Goal: Check status: Check status

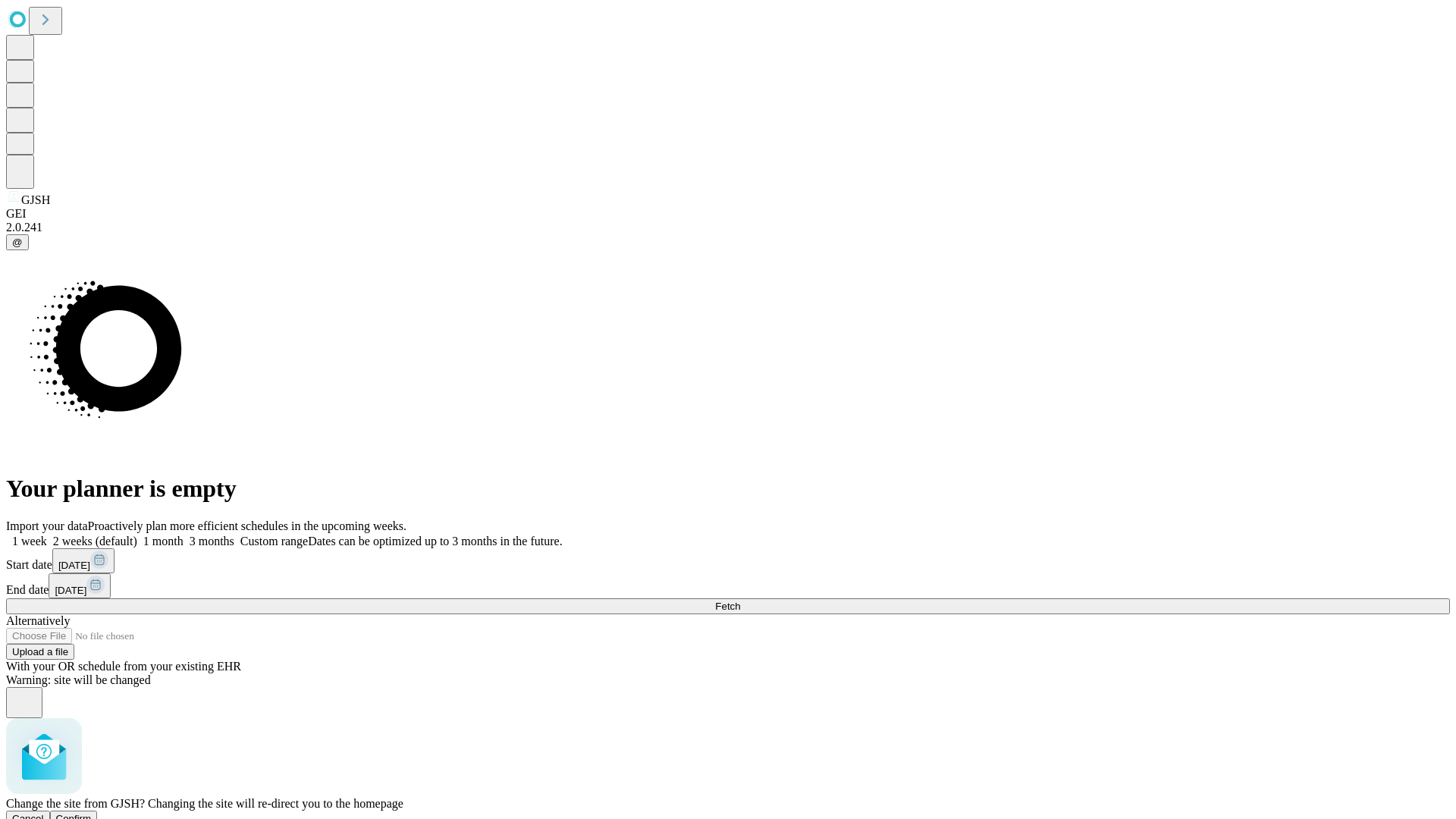
click at [92, 813] on span "Confirm" at bounding box center [74, 818] width 36 height 11
click at [47, 534] on label "1 week" at bounding box center [27, 540] width 41 height 13
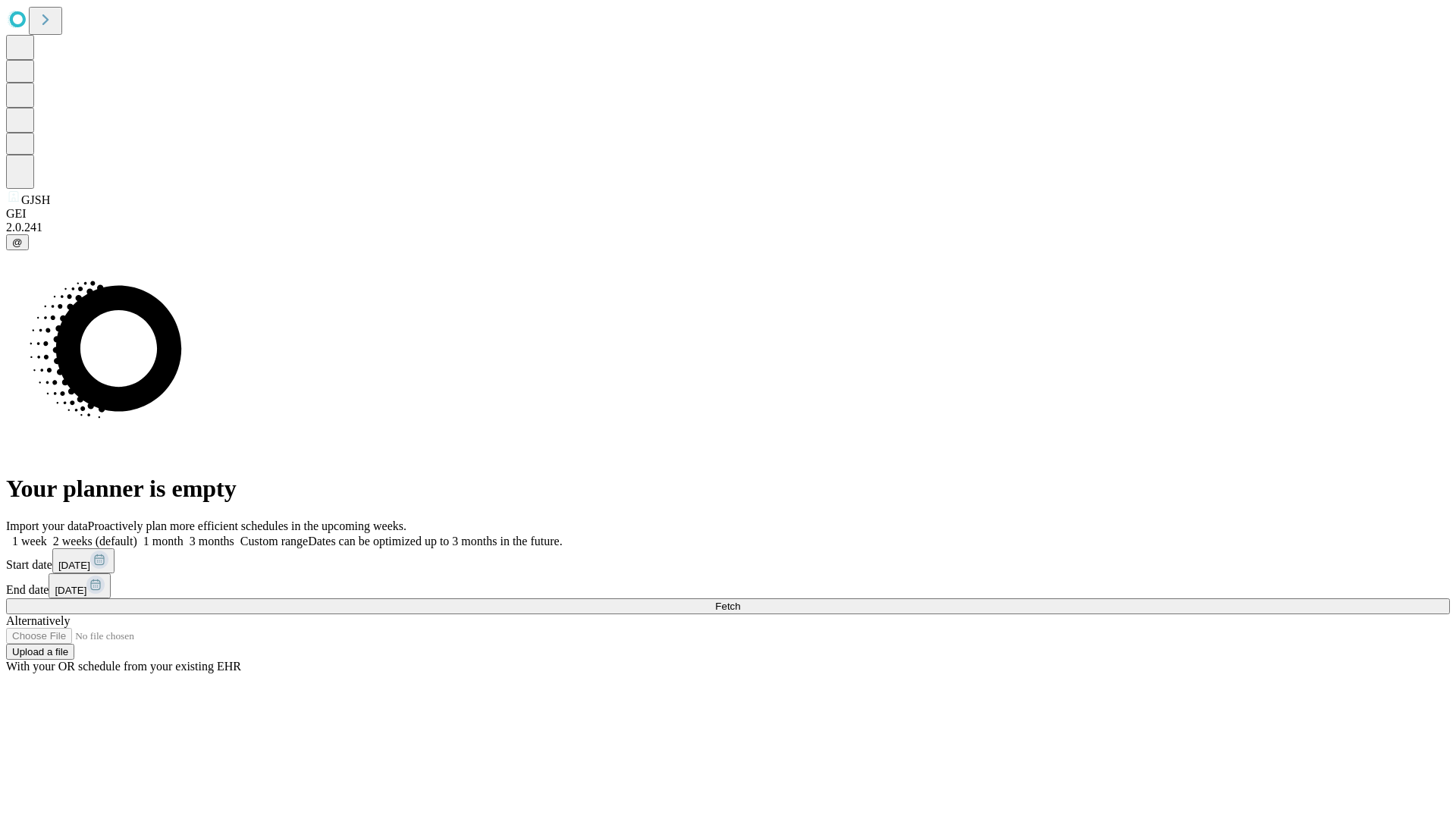
click at [740, 600] on span "Fetch" at bounding box center [727, 606] width 25 height 11
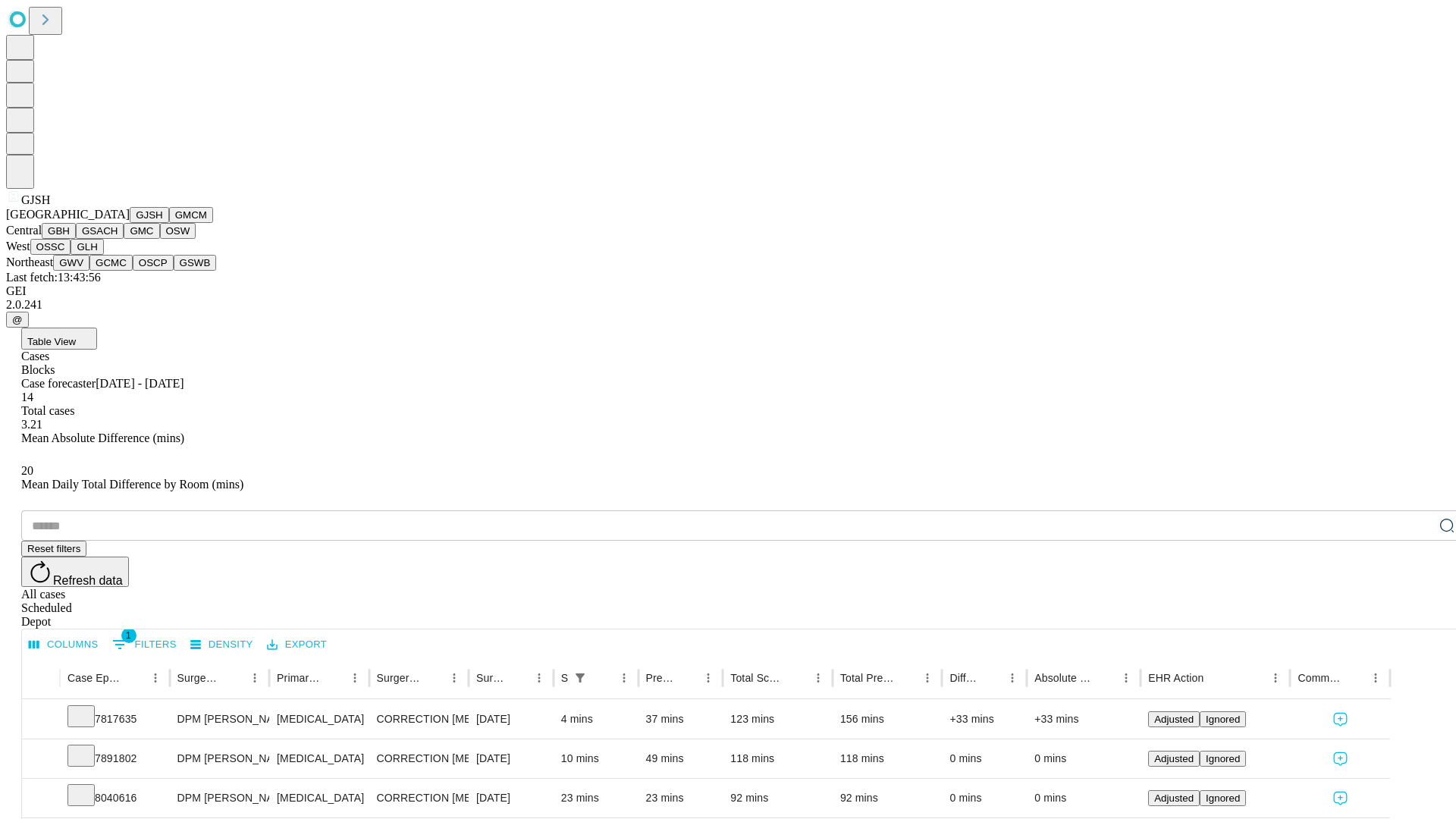
click at [169, 223] on button "GMCM" at bounding box center [191, 215] width 44 height 16
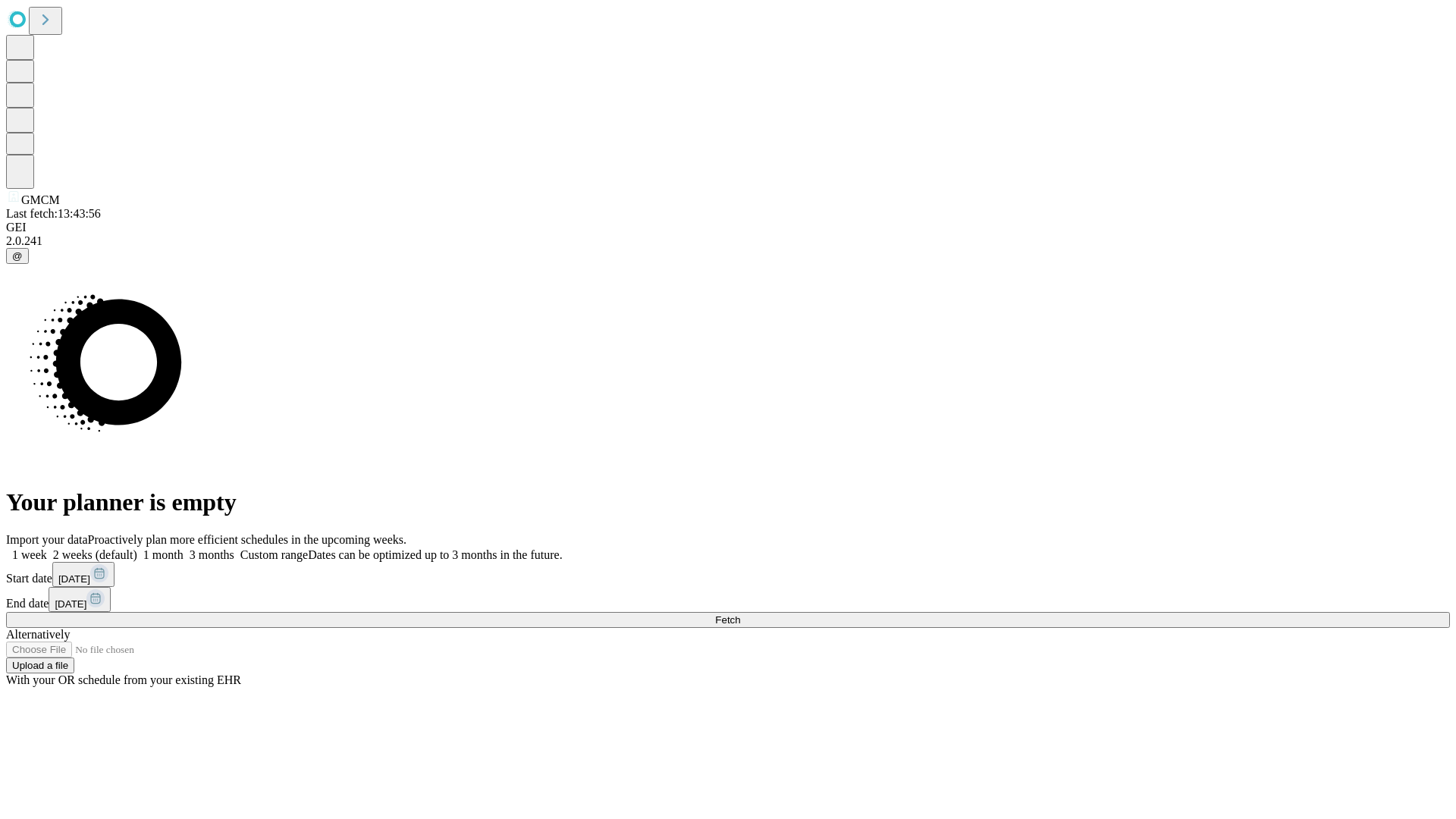
click at [47, 548] on label "1 week" at bounding box center [27, 554] width 41 height 13
click at [740, 614] on span "Fetch" at bounding box center [727, 619] width 25 height 11
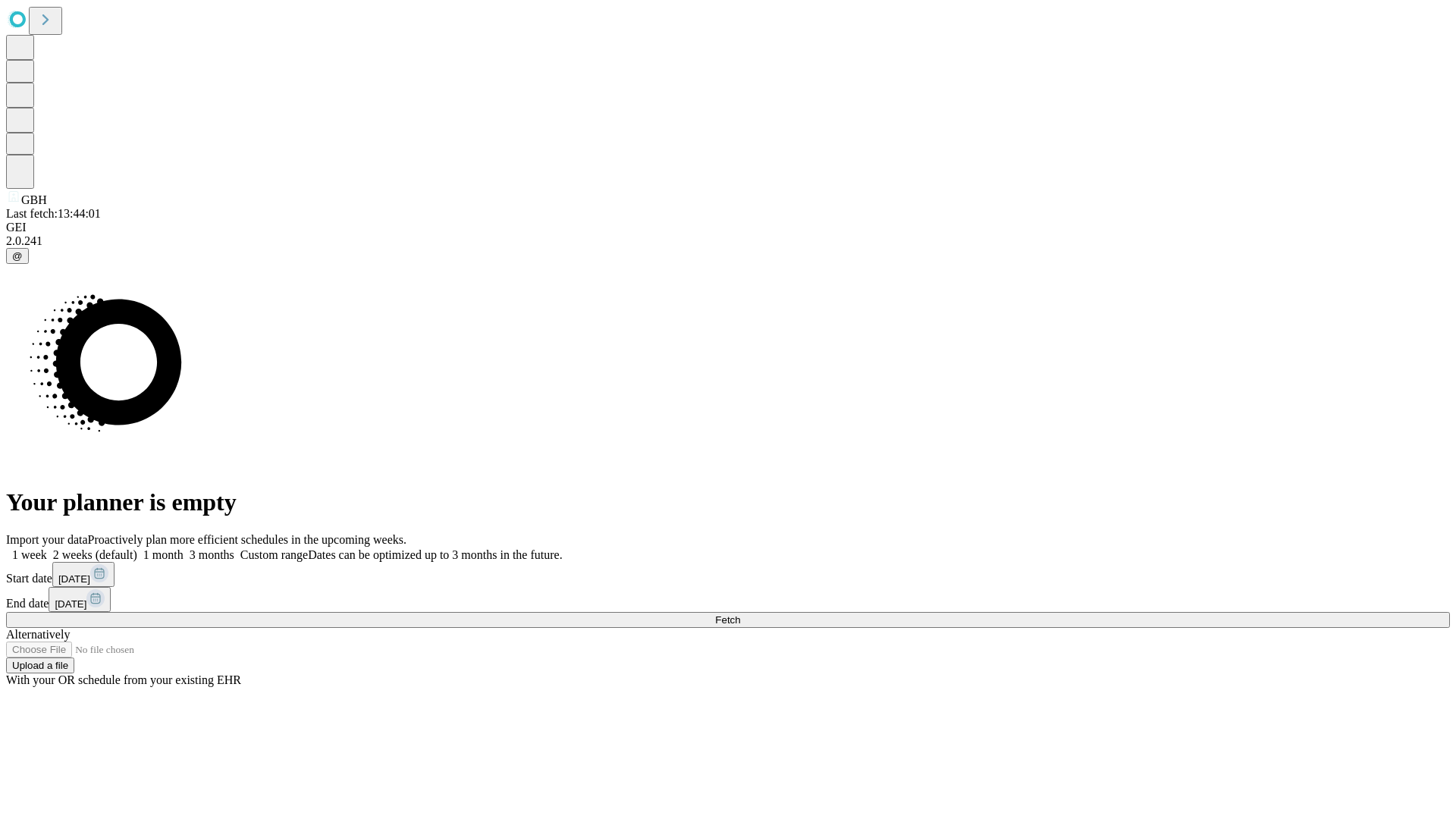
click at [47, 548] on label "1 week" at bounding box center [27, 554] width 41 height 13
click at [740, 614] on span "Fetch" at bounding box center [727, 619] width 25 height 11
click at [47, 548] on label "1 week" at bounding box center [27, 554] width 41 height 13
click at [740, 614] on span "Fetch" at bounding box center [727, 619] width 25 height 11
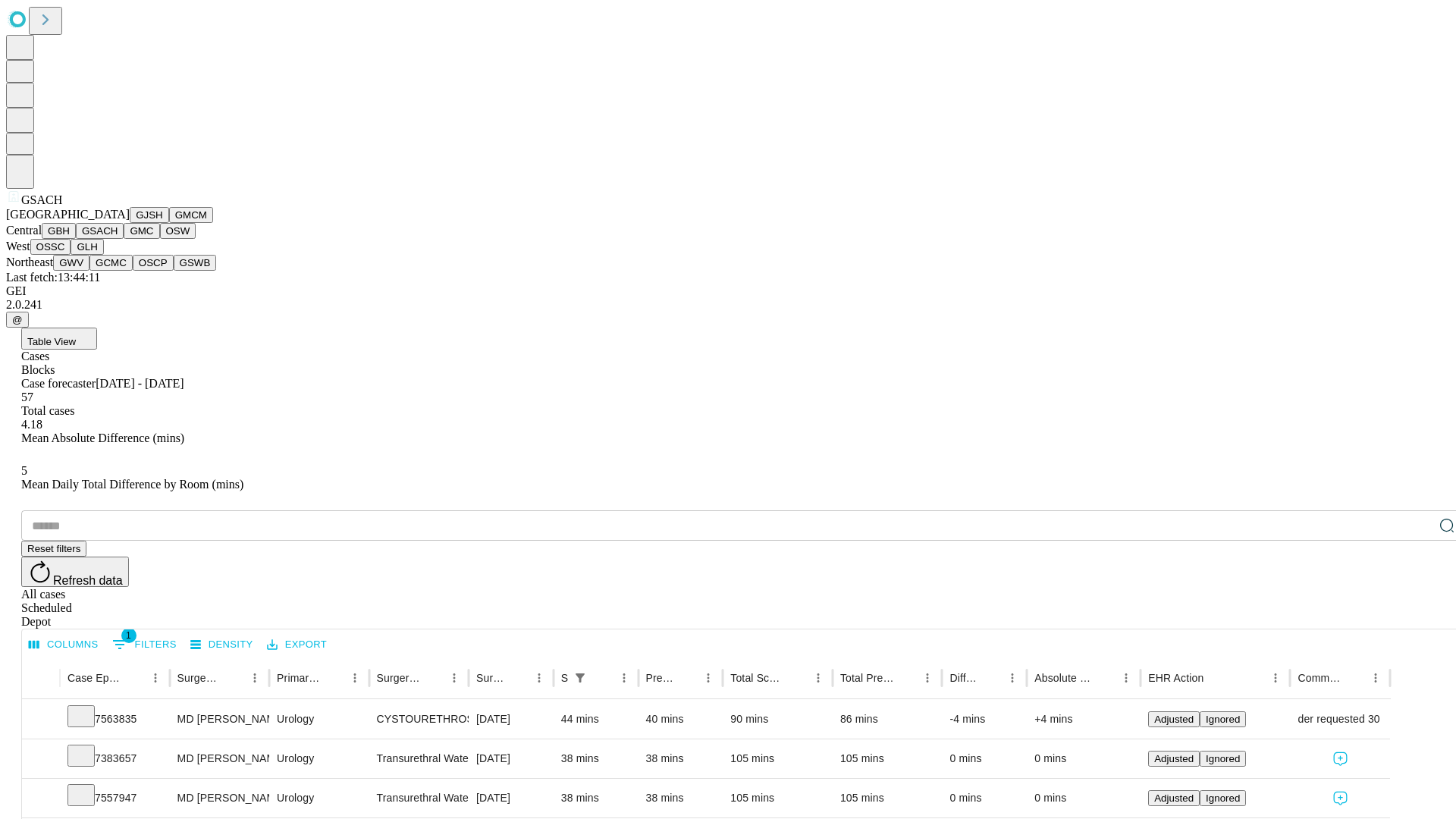
click at [124, 239] on button "GMC" at bounding box center [141, 231] width 36 height 16
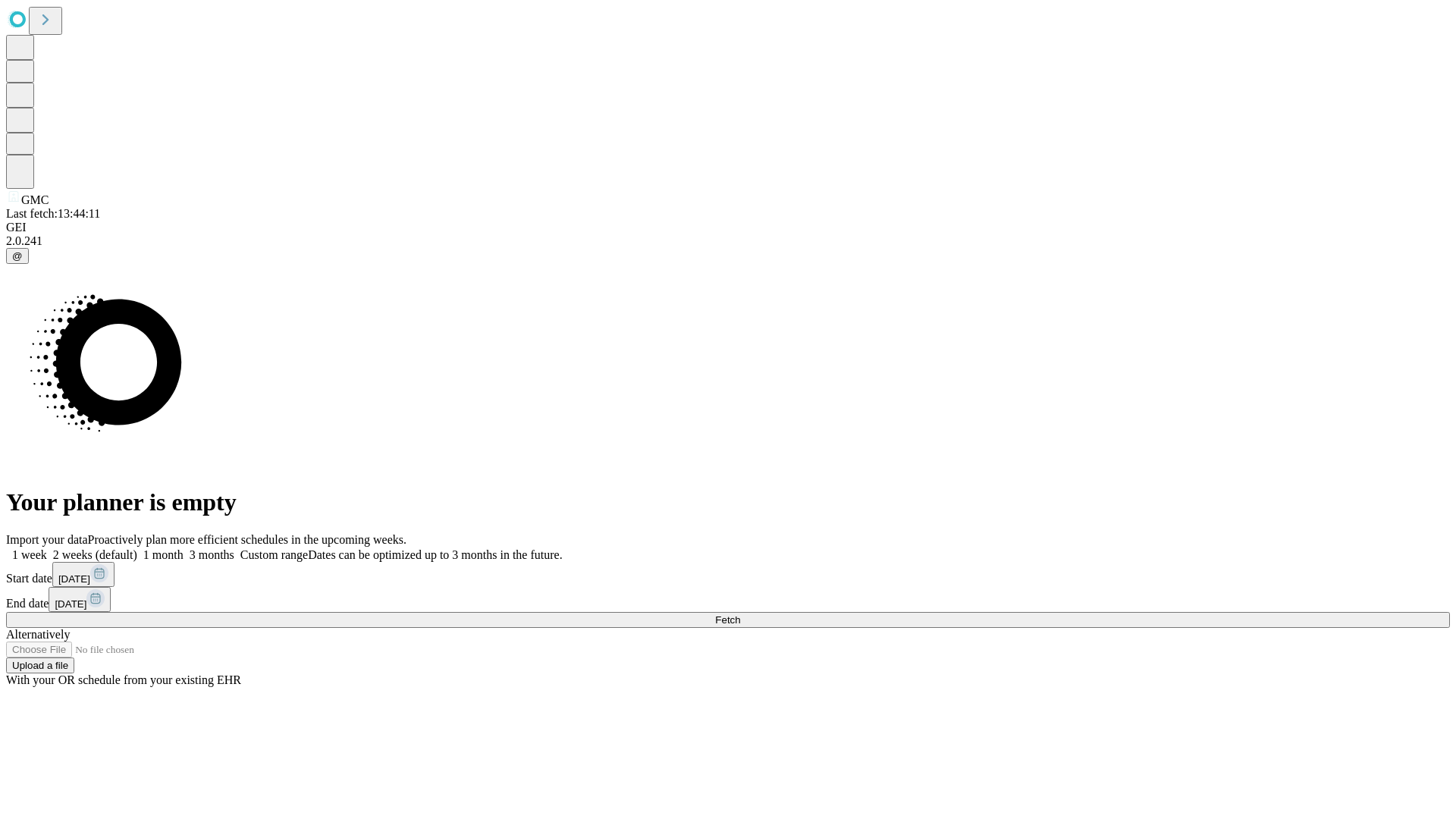
click at [47, 548] on label "1 week" at bounding box center [27, 554] width 41 height 13
click at [740, 614] on span "Fetch" at bounding box center [727, 619] width 25 height 11
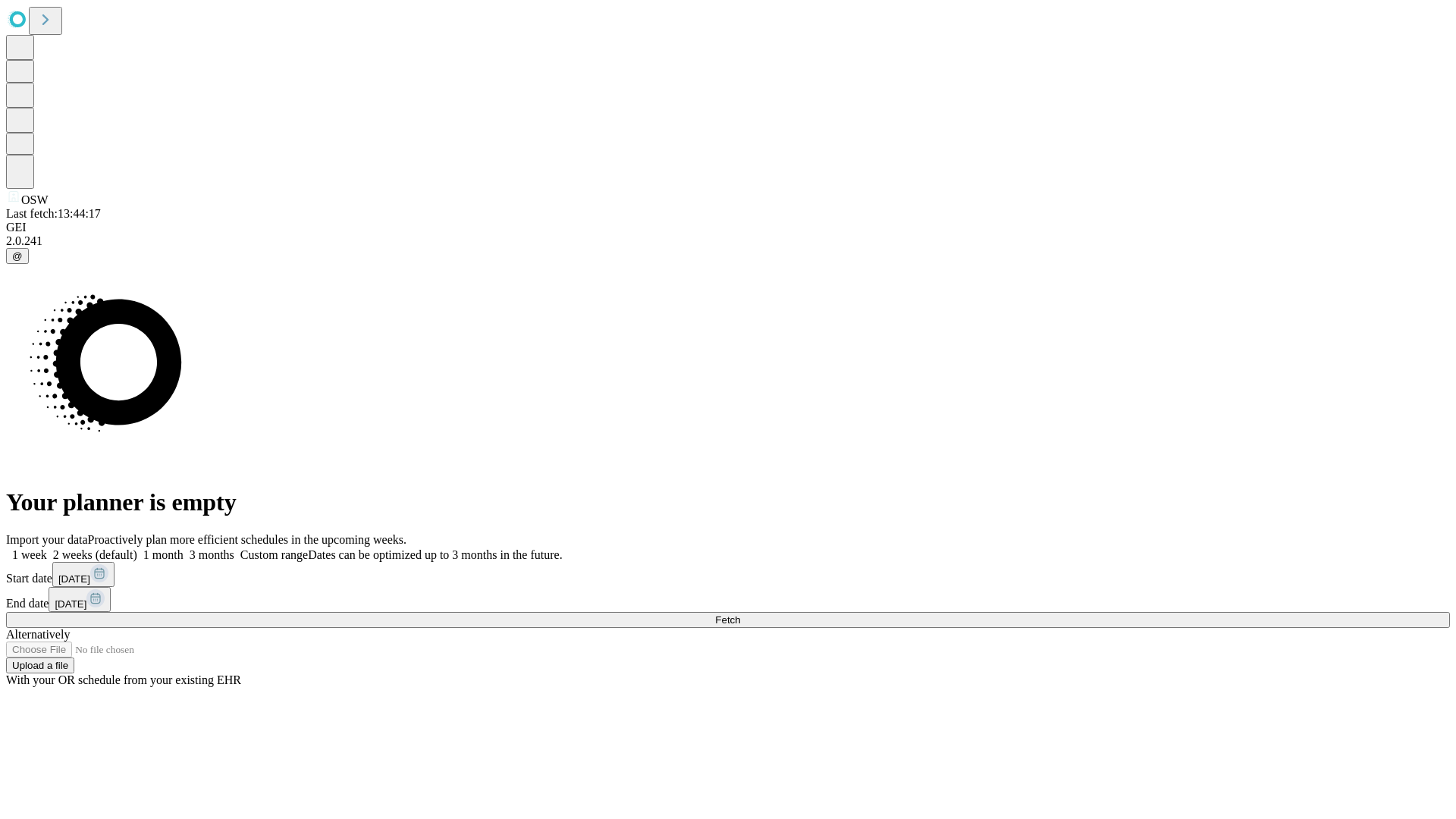
click at [47, 548] on label "1 week" at bounding box center [27, 554] width 41 height 13
click at [740, 614] on span "Fetch" at bounding box center [727, 619] width 25 height 11
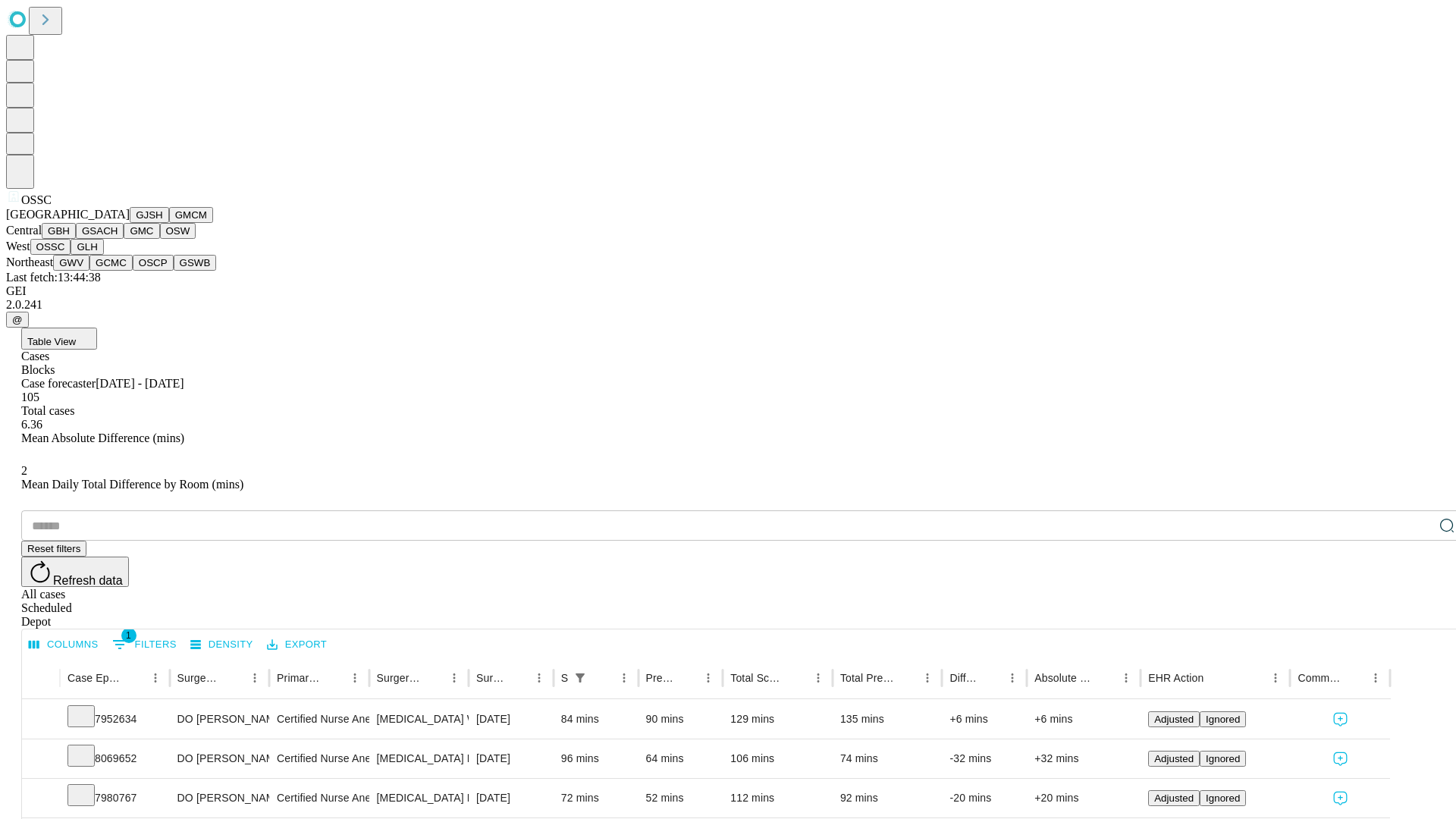
click at [103, 255] on button "GLH" at bounding box center [87, 247] width 33 height 16
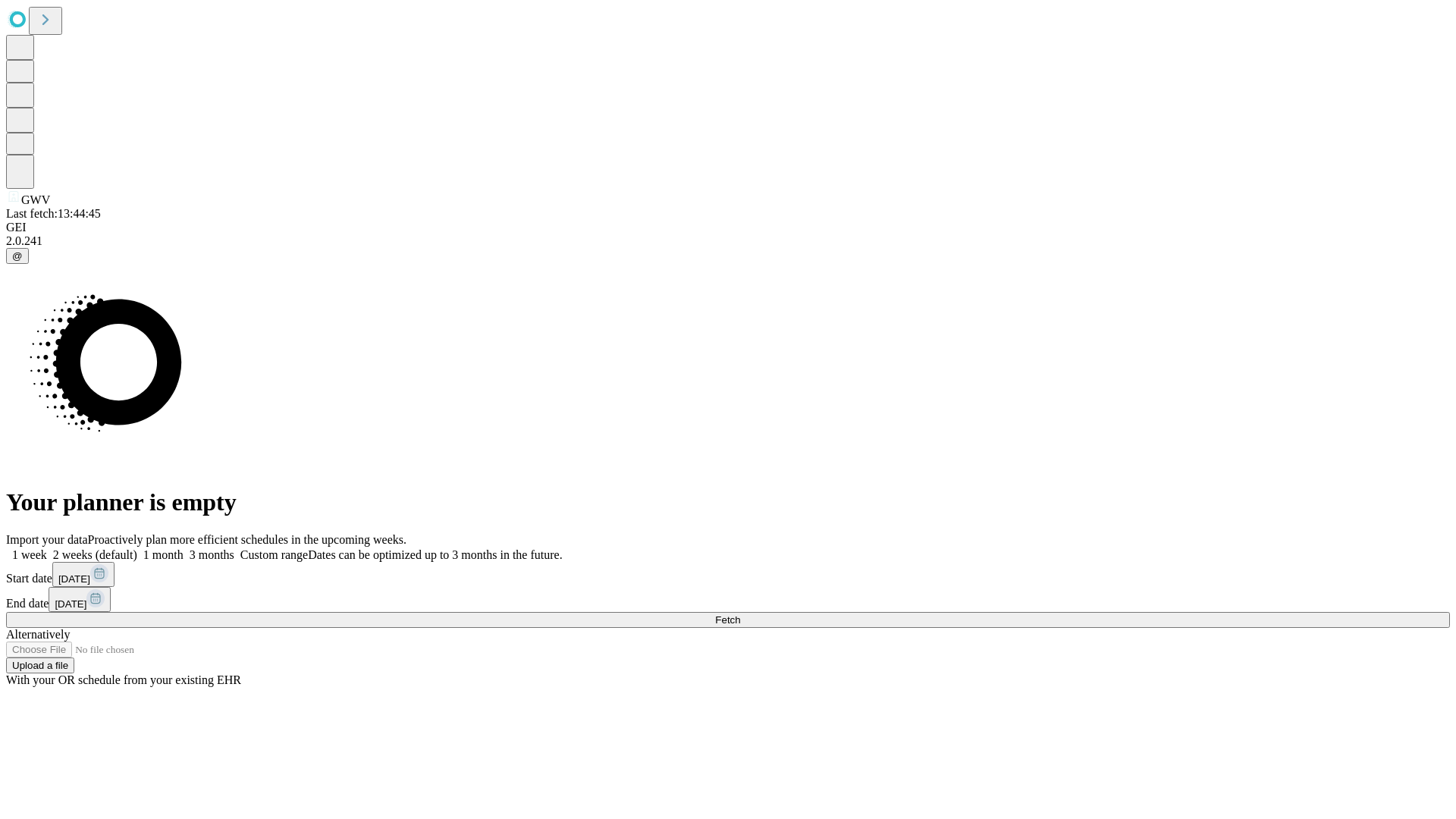
click at [47, 548] on label "1 week" at bounding box center [27, 554] width 41 height 13
click at [740, 614] on span "Fetch" at bounding box center [727, 619] width 25 height 11
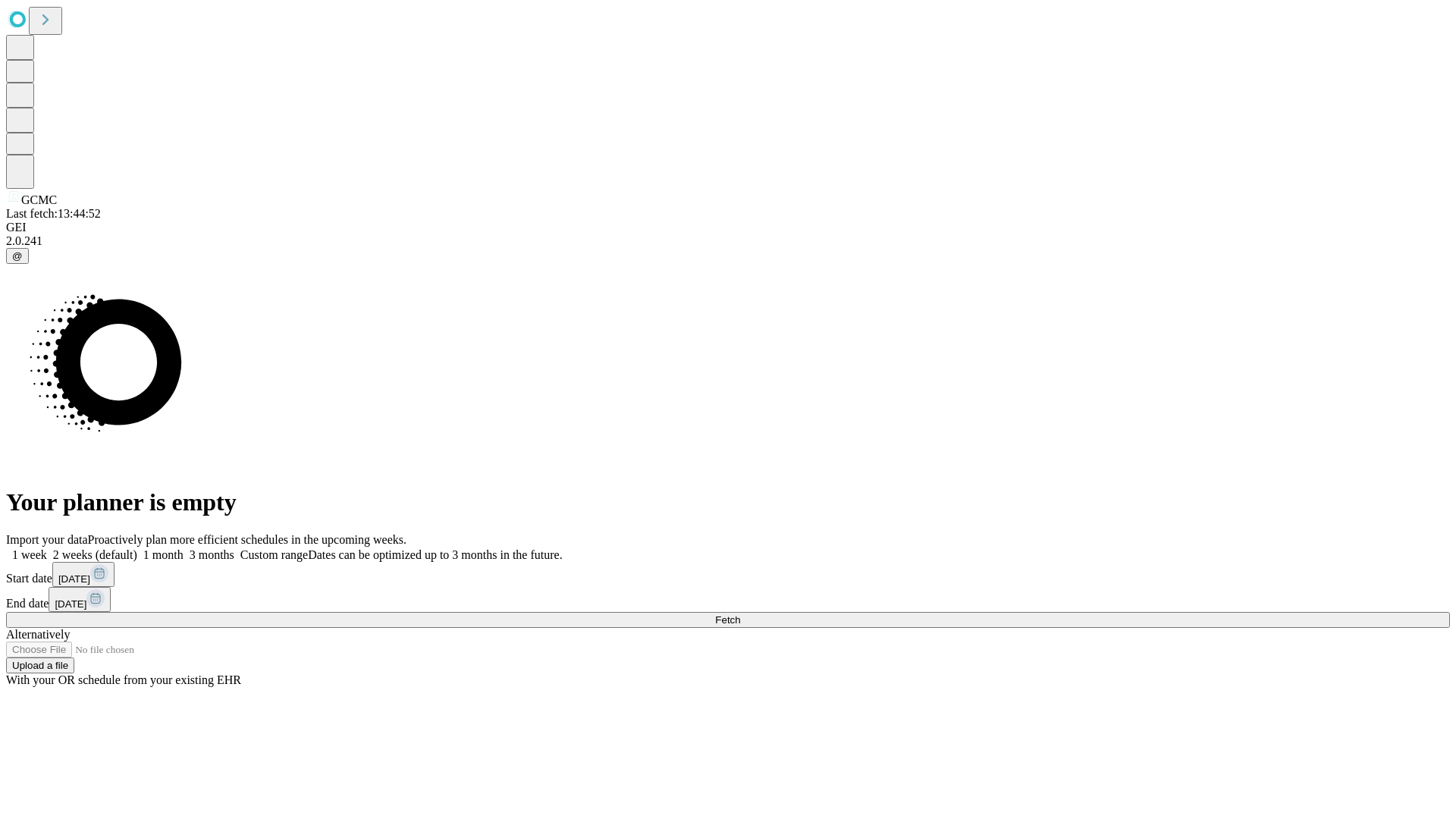
click at [47, 548] on label "1 week" at bounding box center [27, 554] width 41 height 13
click at [740, 614] on span "Fetch" at bounding box center [727, 619] width 25 height 11
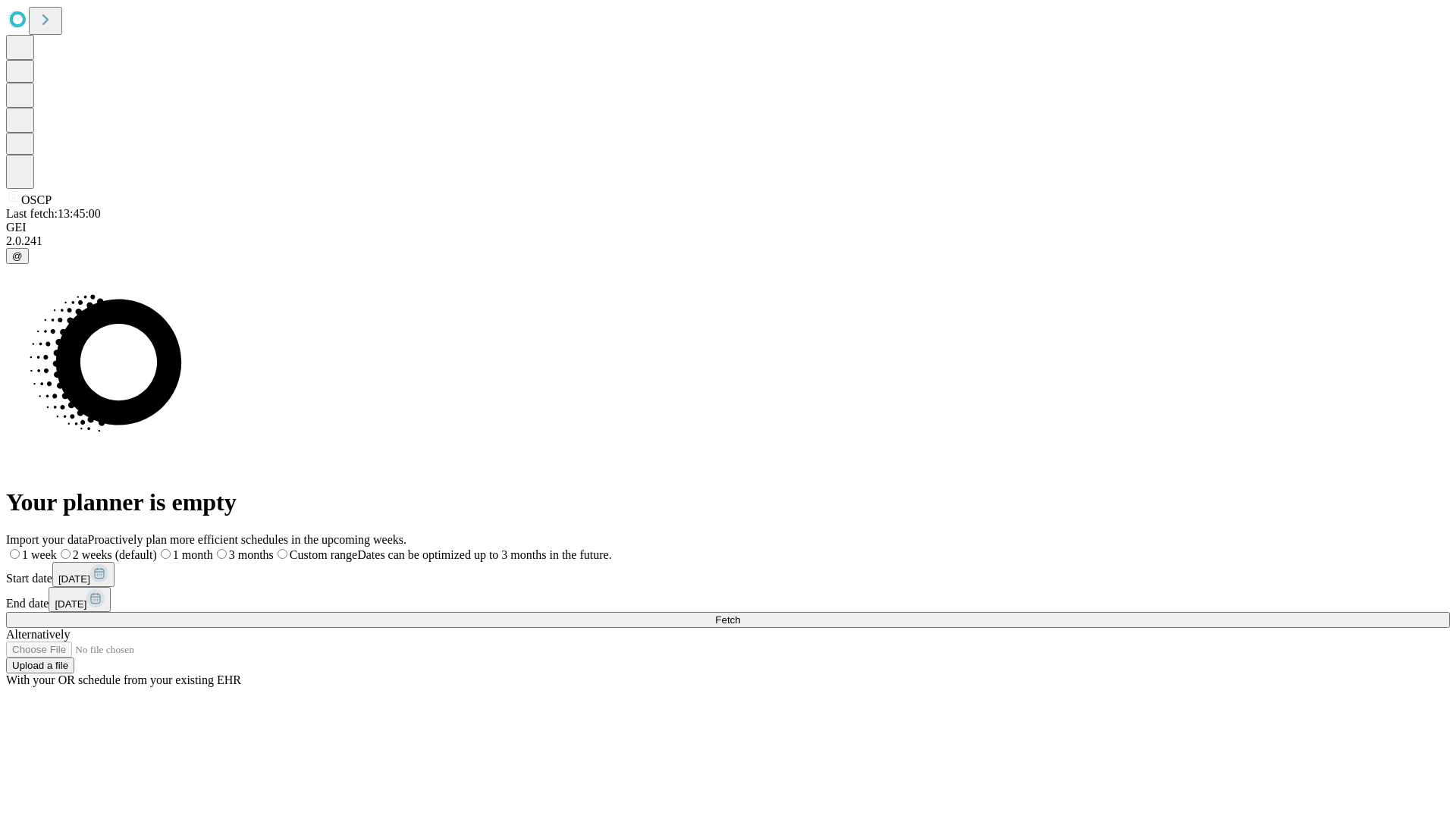
click at [57, 548] on label "1 week" at bounding box center [31, 554] width 51 height 13
click at [740, 614] on span "Fetch" at bounding box center [727, 619] width 25 height 11
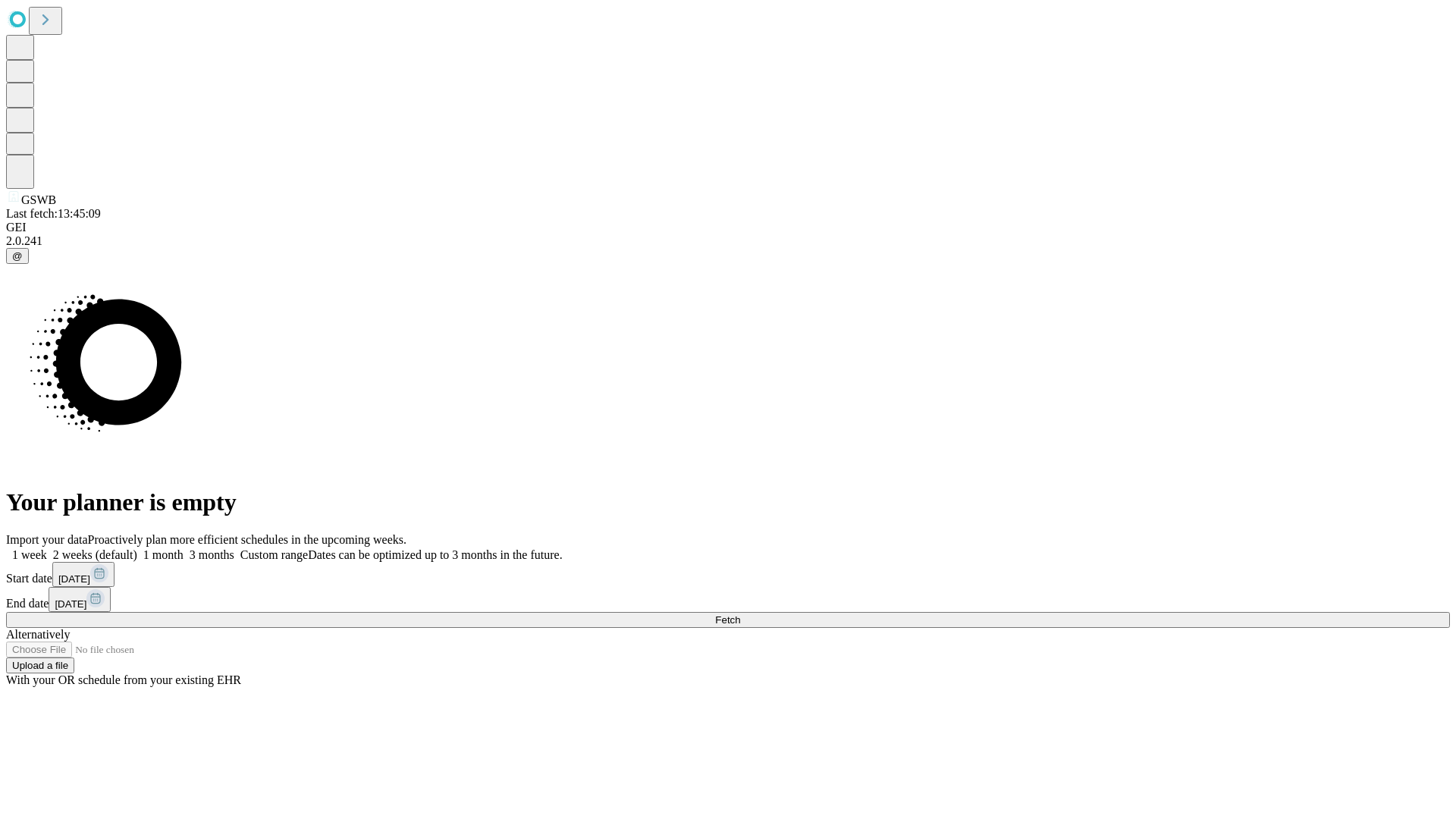
click at [47, 548] on label "1 week" at bounding box center [27, 554] width 41 height 13
click at [740, 614] on span "Fetch" at bounding box center [727, 619] width 25 height 11
